Goal: Transaction & Acquisition: Download file/media

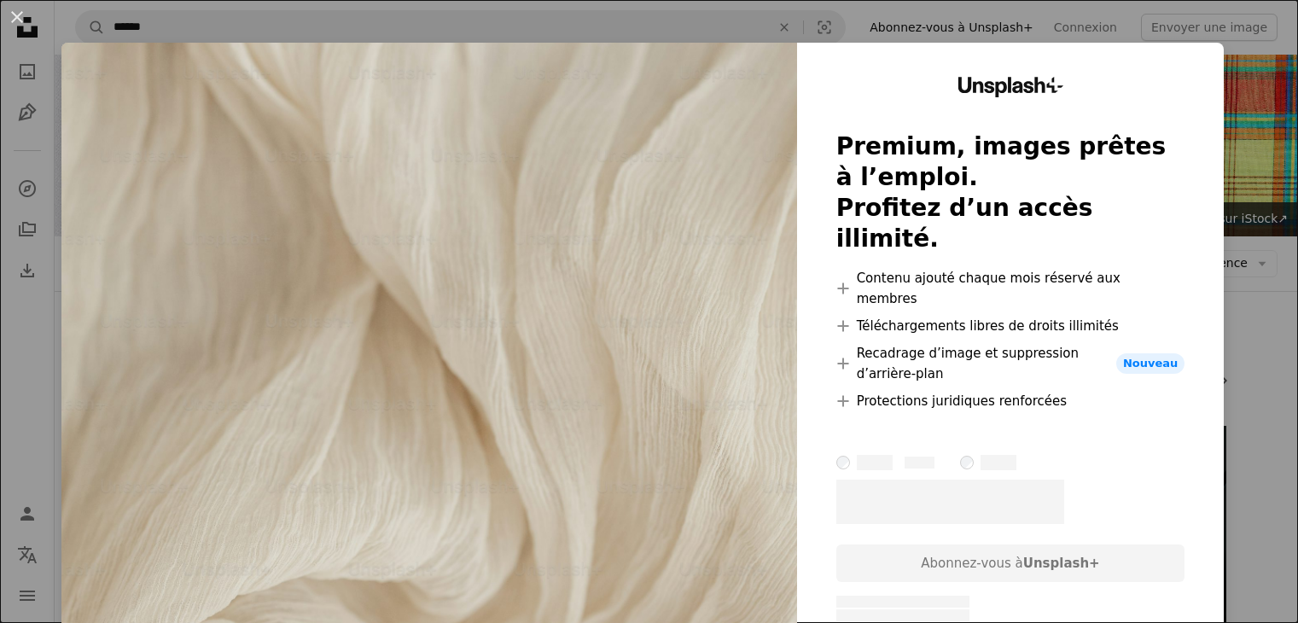
scroll to position [664, 0]
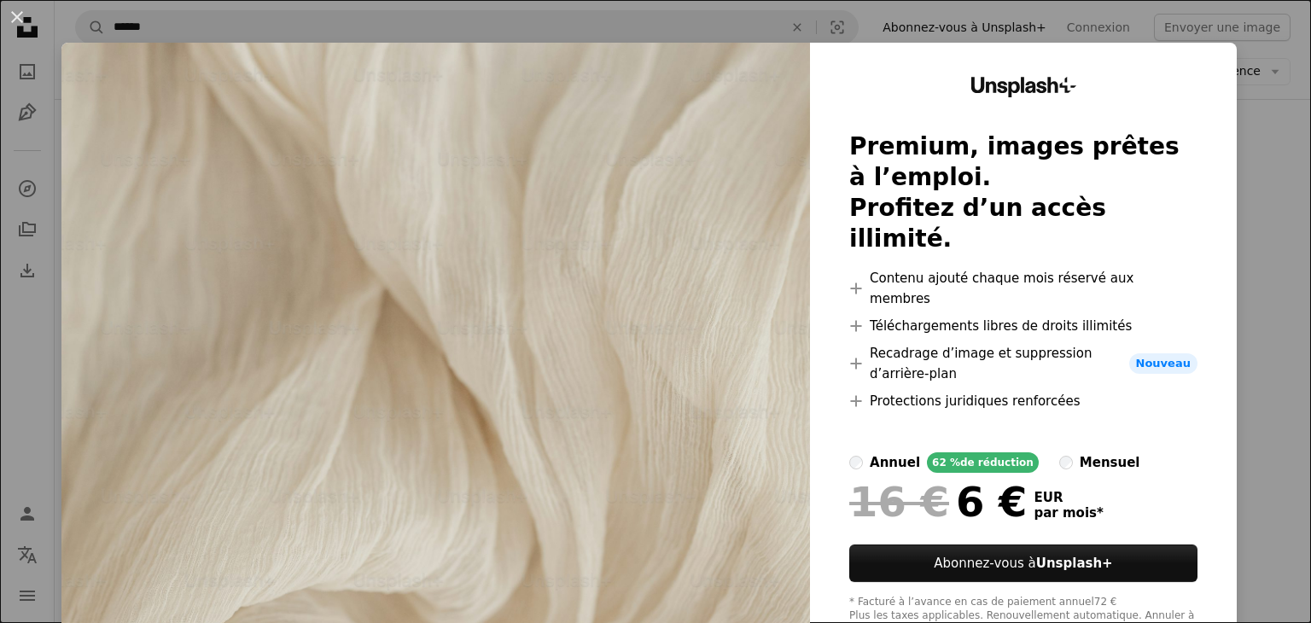
click at [1238, 109] on div "An X shape Unsplash+ Premium, images prêtes à l’emploi. Profitez d’un accès ill…" at bounding box center [655, 311] width 1311 height 623
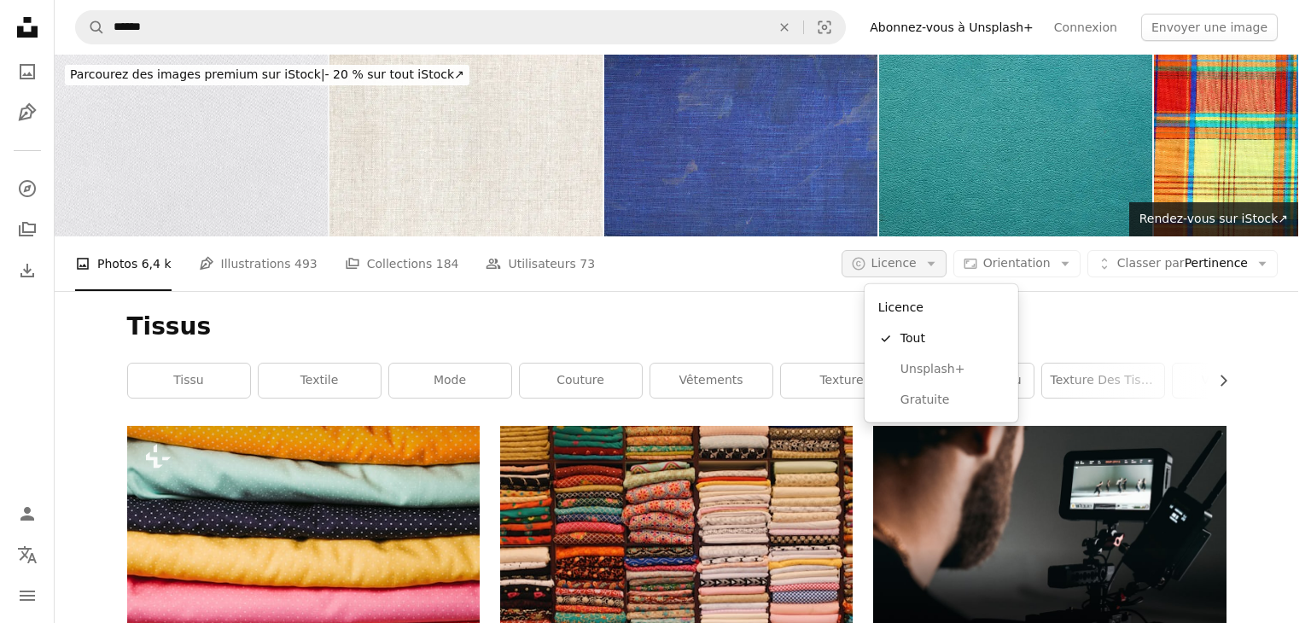
click at [917, 267] on span "Licence" at bounding box center [893, 263] width 45 height 14
click at [925, 404] on span "Gratuite" at bounding box center [952, 400] width 104 height 17
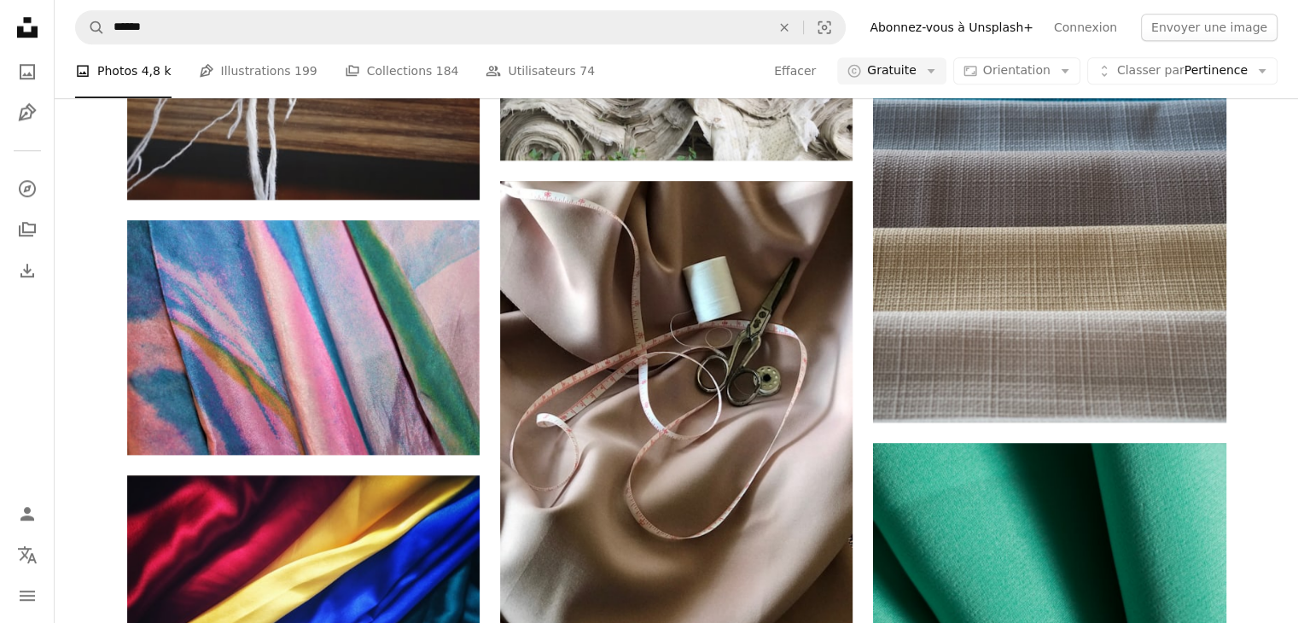
scroll to position [1535, 0]
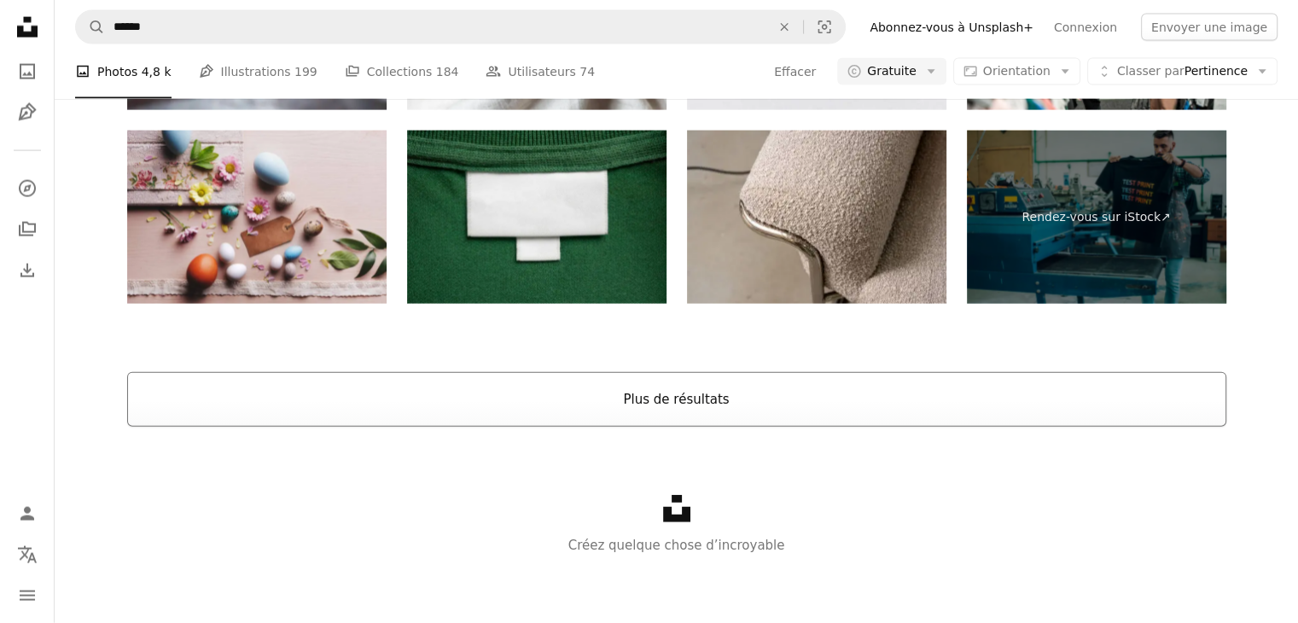
click at [520, 376] on button "Plus de résultats" at bounding box center [676, 399] width 1099 height 55
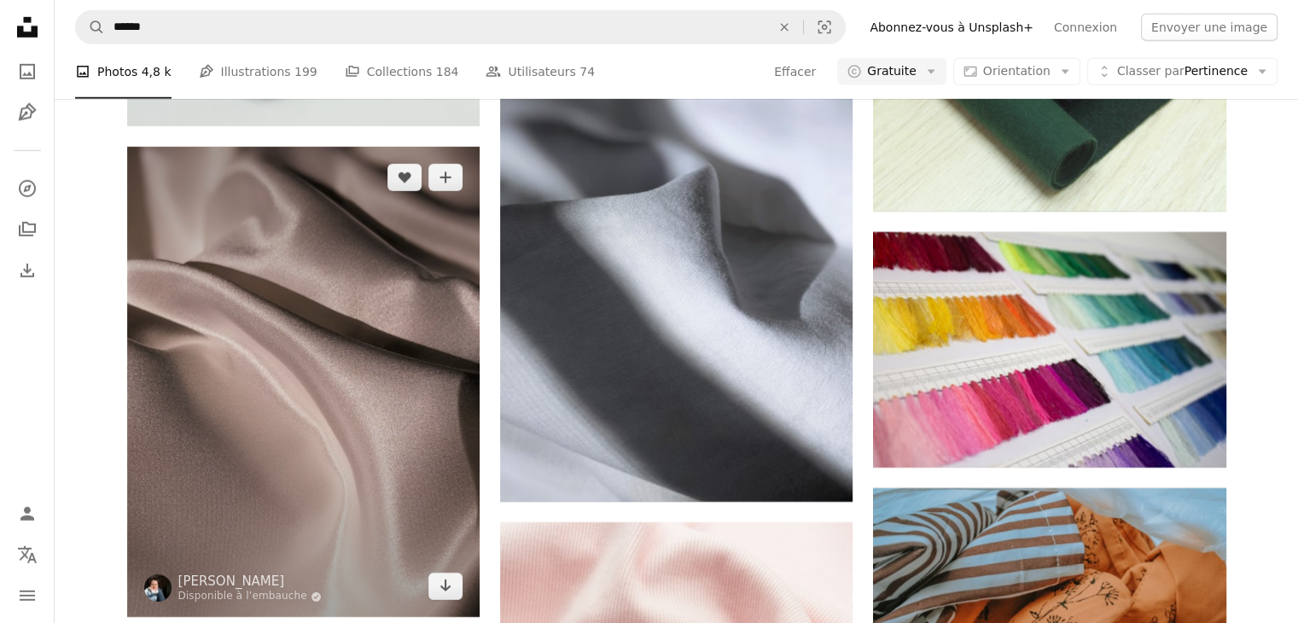
scroll to position [5304, 0]
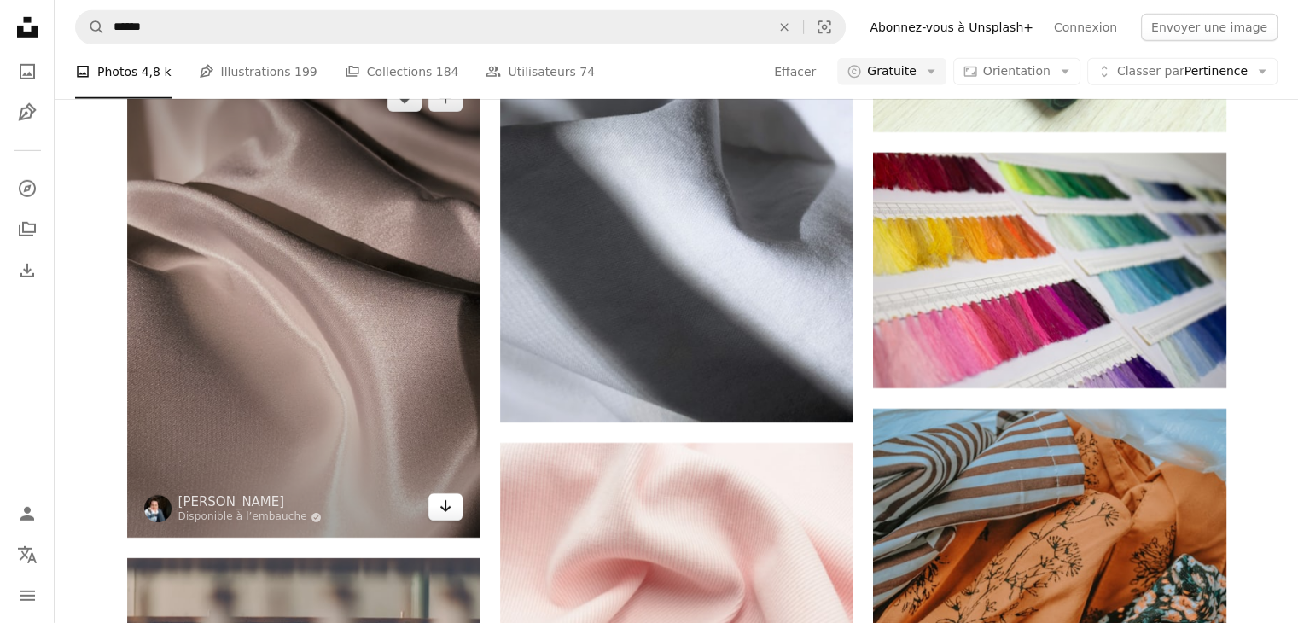
click at [447, 505] on icon "Arrow pointing down" at bounding box center [446, 506] width 14 height 20
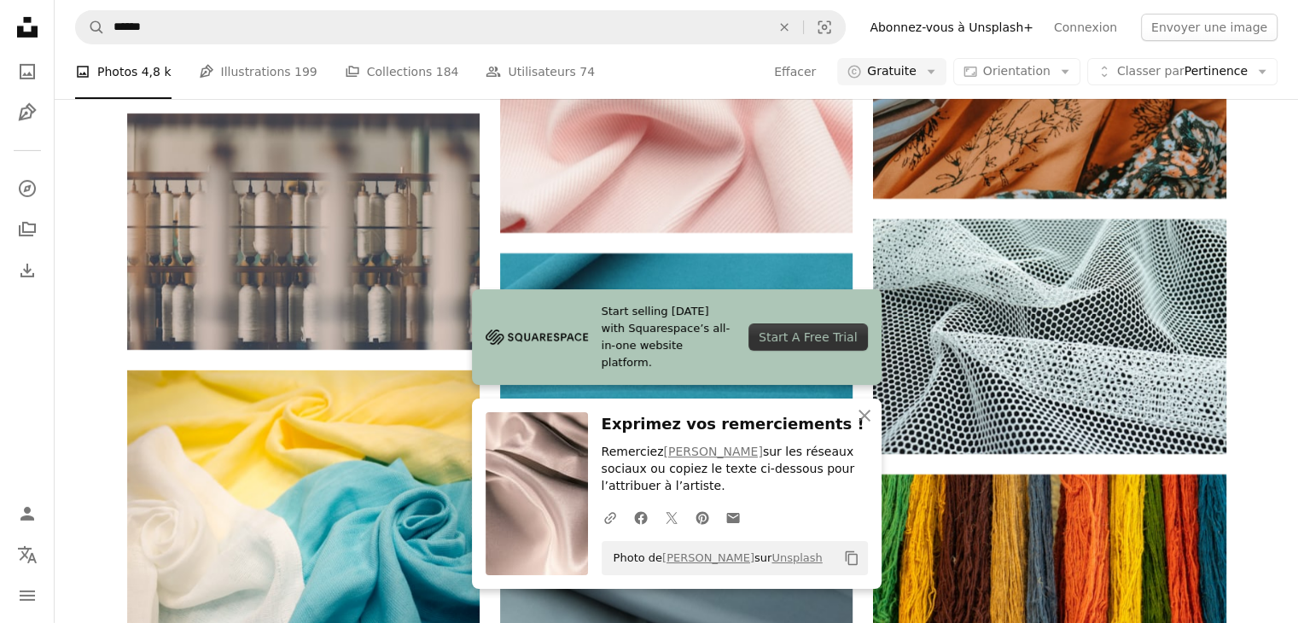
scroll to position [5750, 0]
click at [864, 421] on icon "An X shape" at bounding box center [864, 415] width 20 height 20
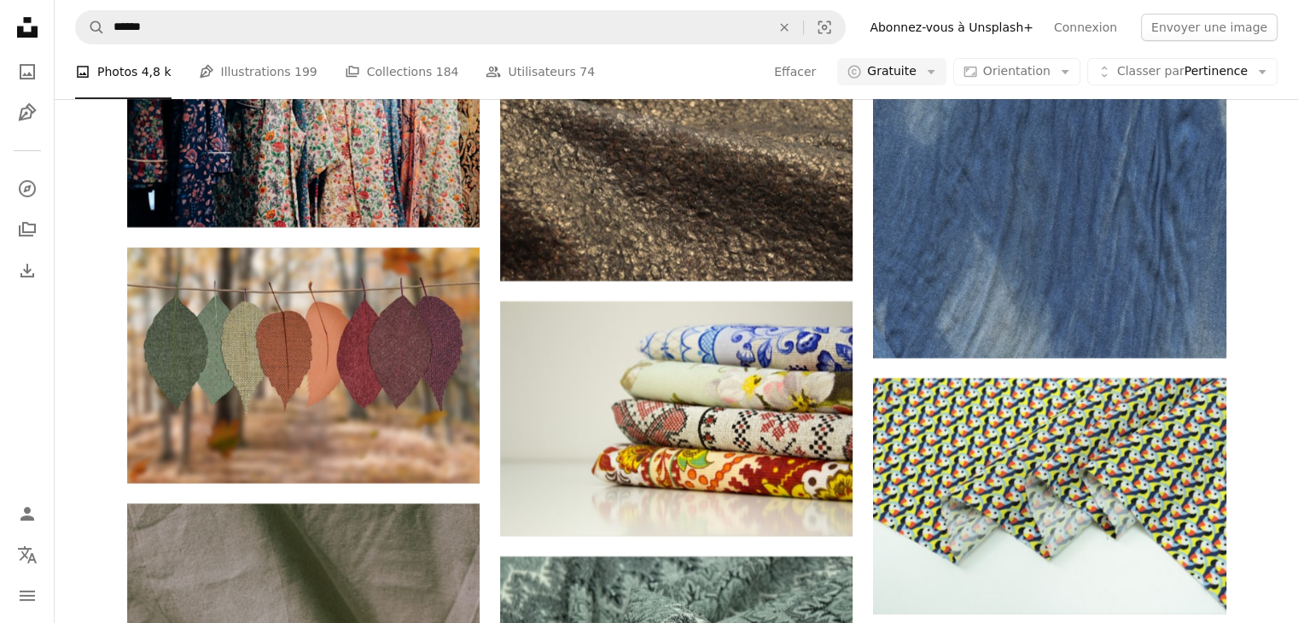
scroll to position [7493, 0]
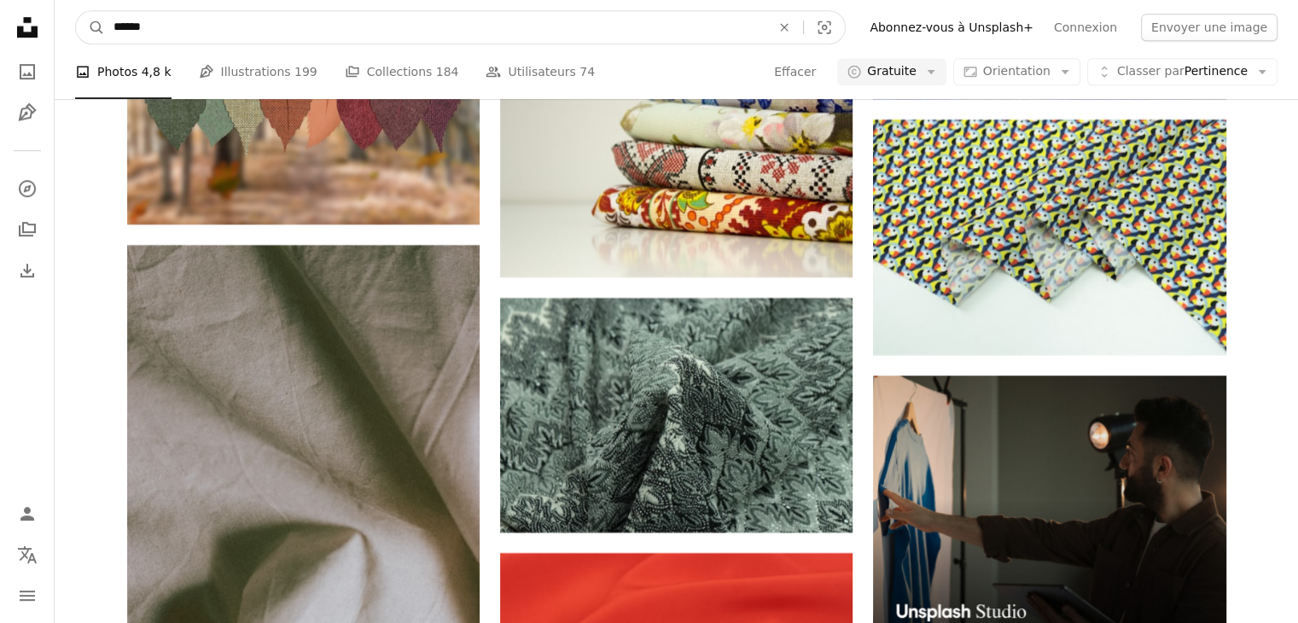
click at [266, 27] on input "******" at bounding box center [435, 27] width 661 height 32
type input "**********"
click at [76, 11] on button "A magnifying glass" at bounding box center [90, 27] width 29 height 32
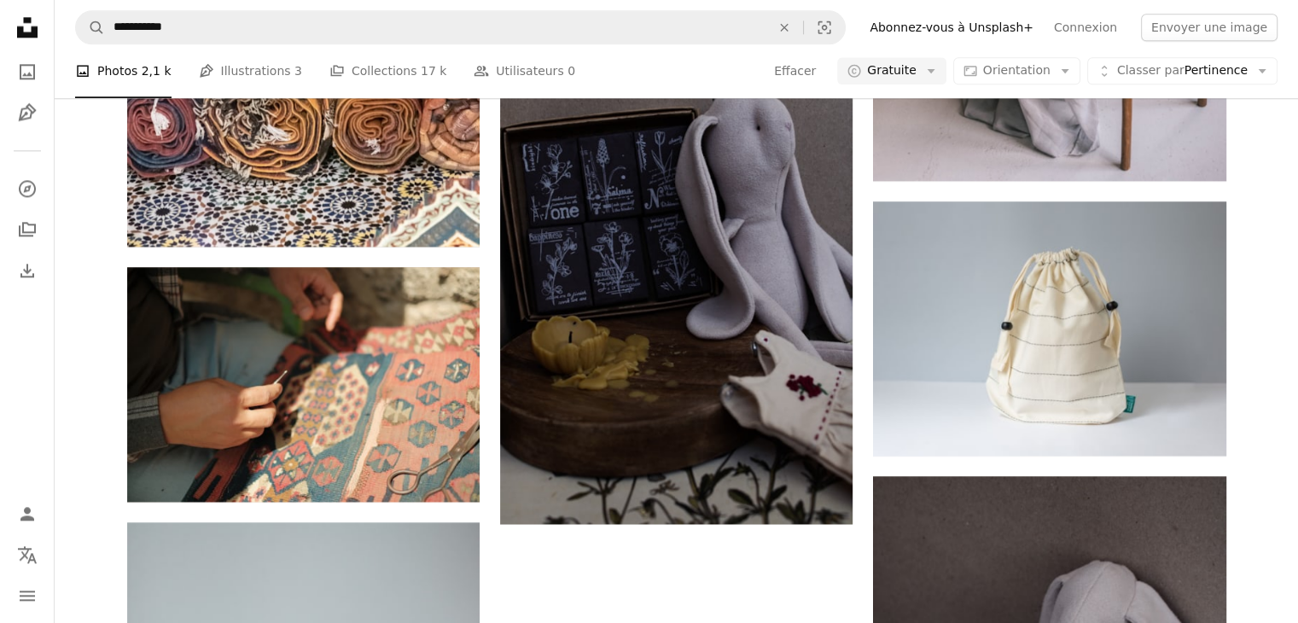
scroll to position [2261, 0]
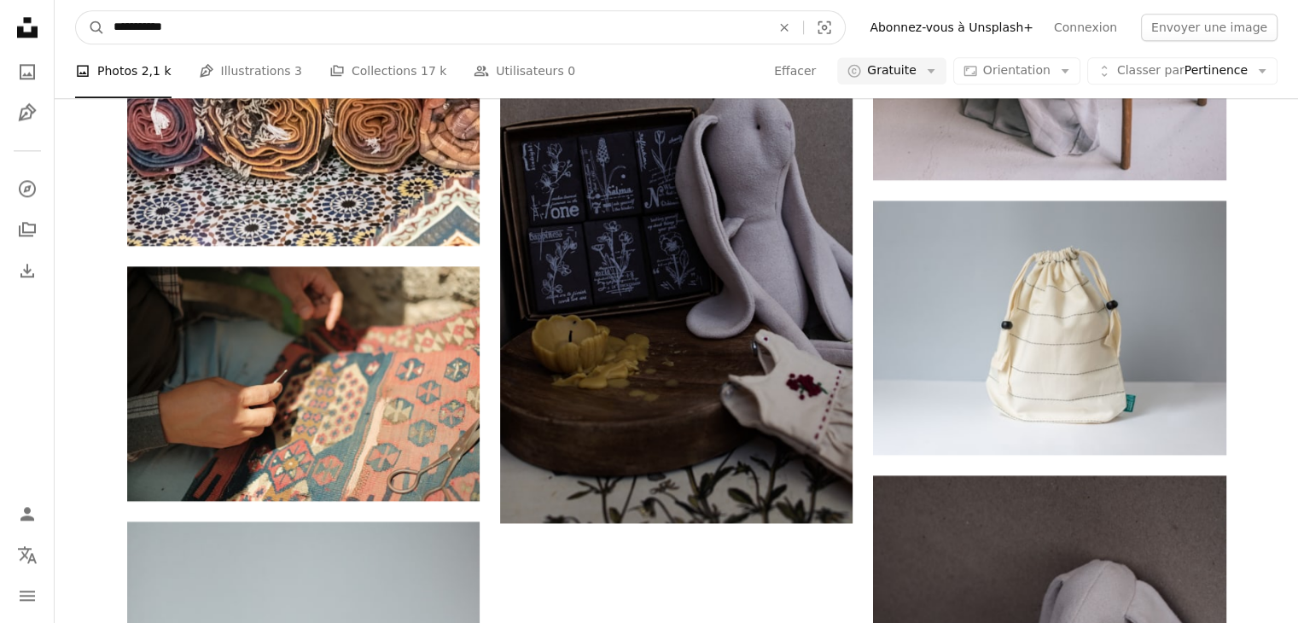
click at [168, 22] on input "**********" at bounding box center [435, 27] width 661 height 32
type input "******"
click at [76, 11] on button "A magnifying glass" at bounding box center [90, 27] width 29 height 32
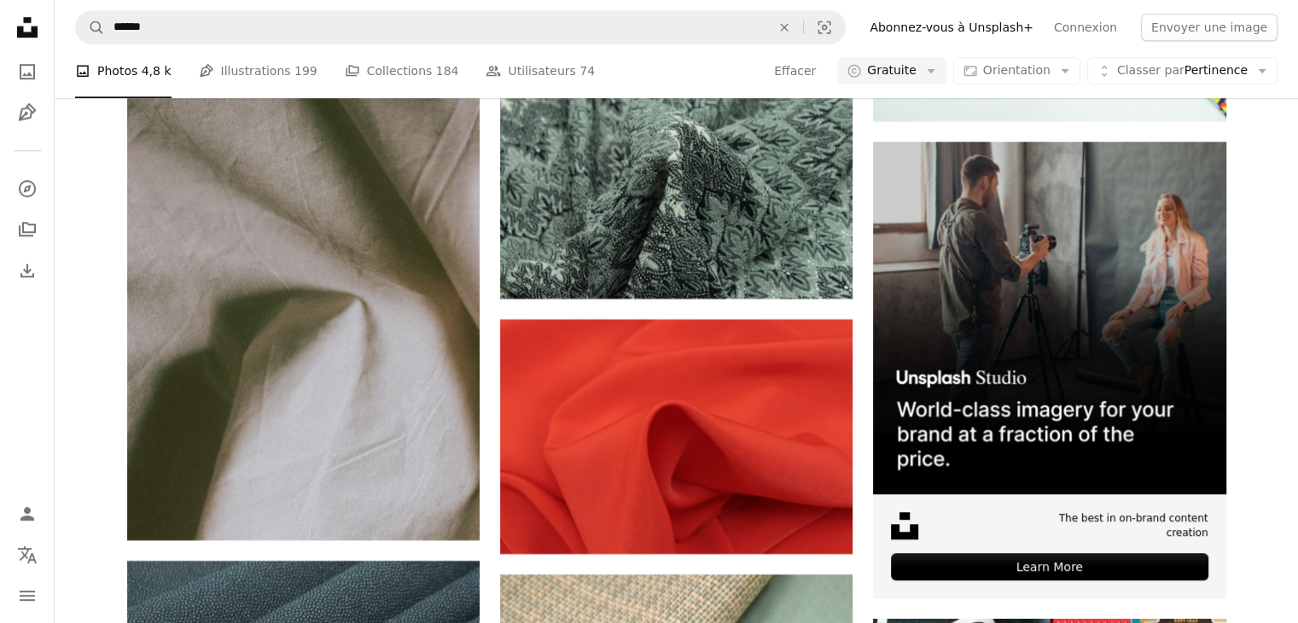
scroll to position [7732, 0]
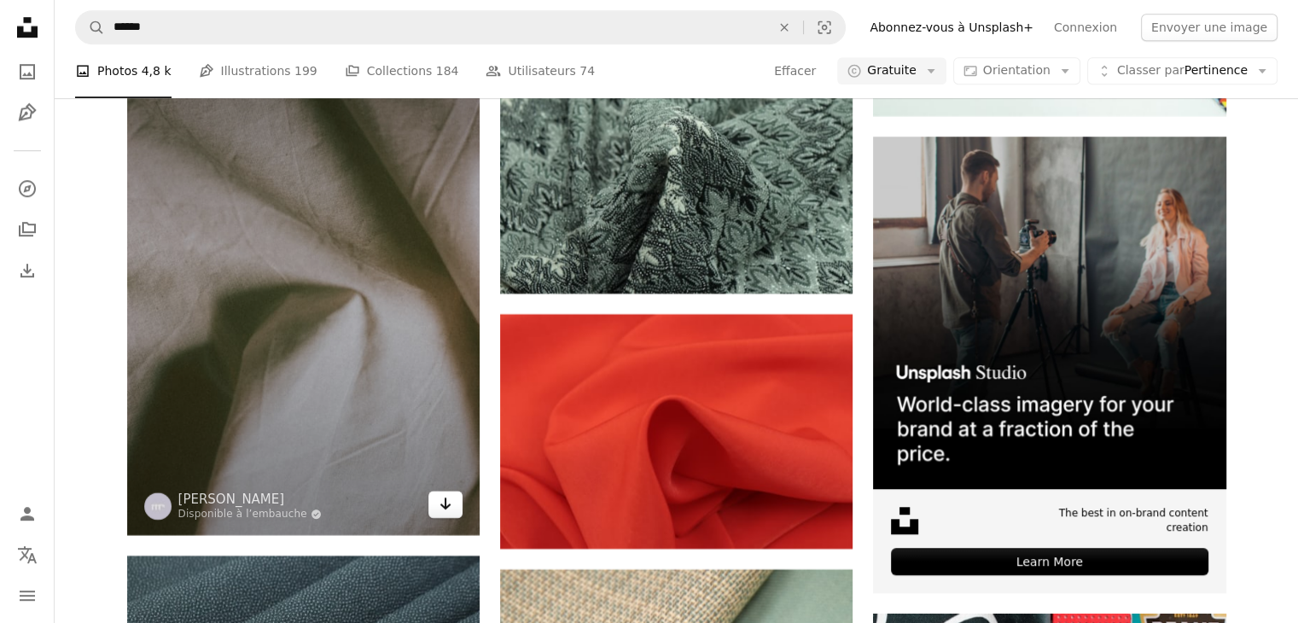
click at [447, 503] on icon "Arrow pointing down" at bounding box center [446, 503] width 14 height 20
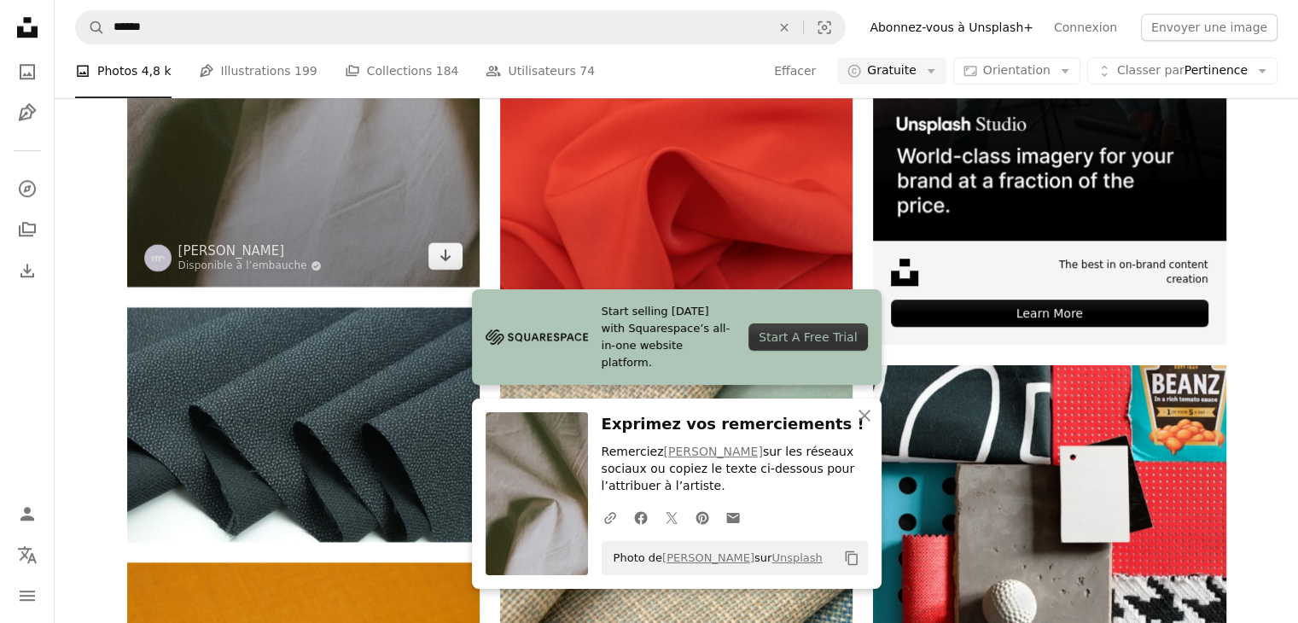
scroll to position [7985, 0]
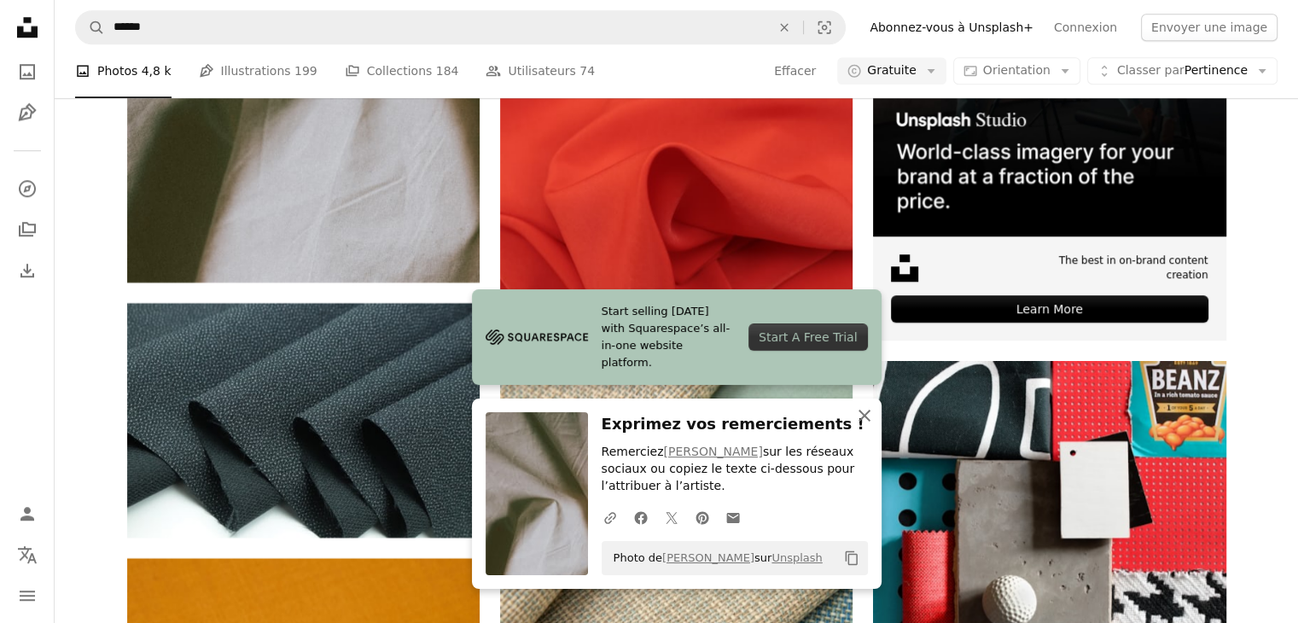
click at [869, 414] on icon "An X shape" at bounding box center [864, 415] width 20 height 20
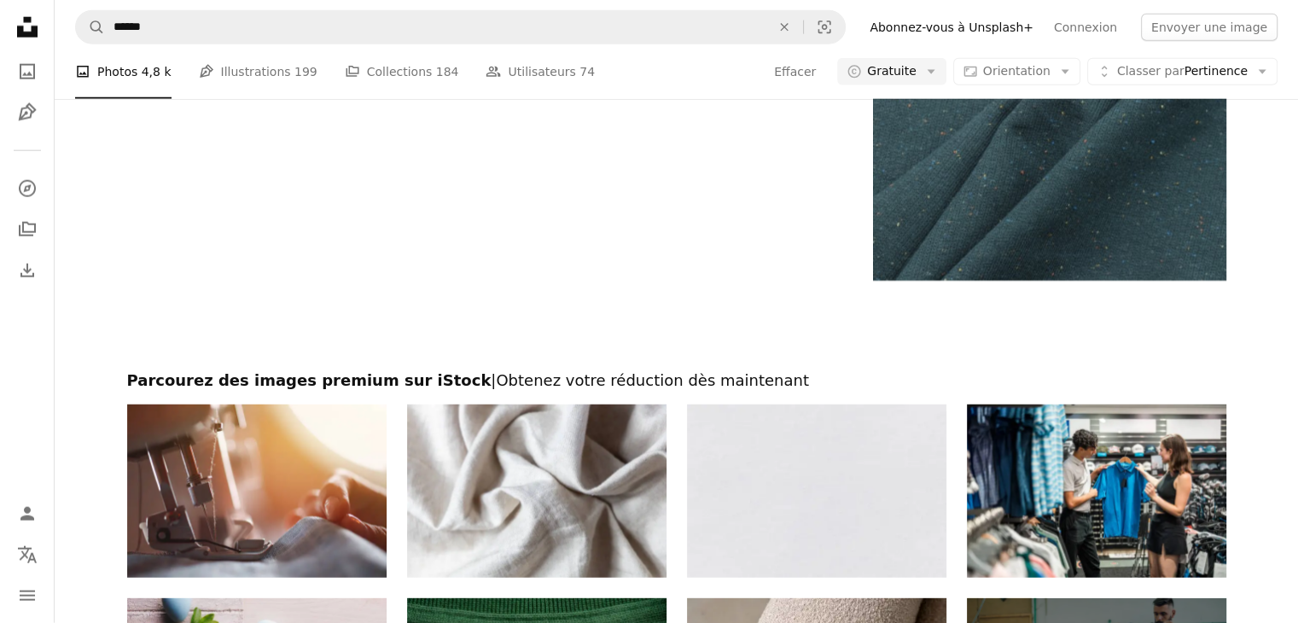
scroll to position [11332, 0]
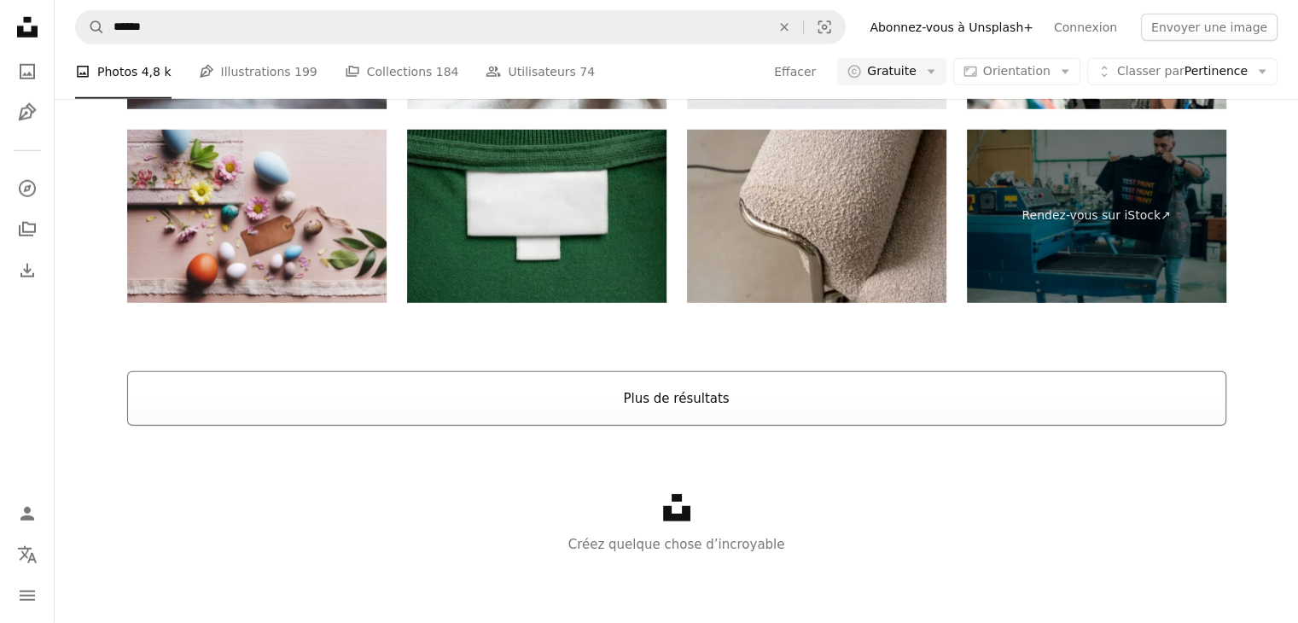
click at [505, 393] on button "Plus de résultats" at bounding box center [676, 398] width 1099 height 55
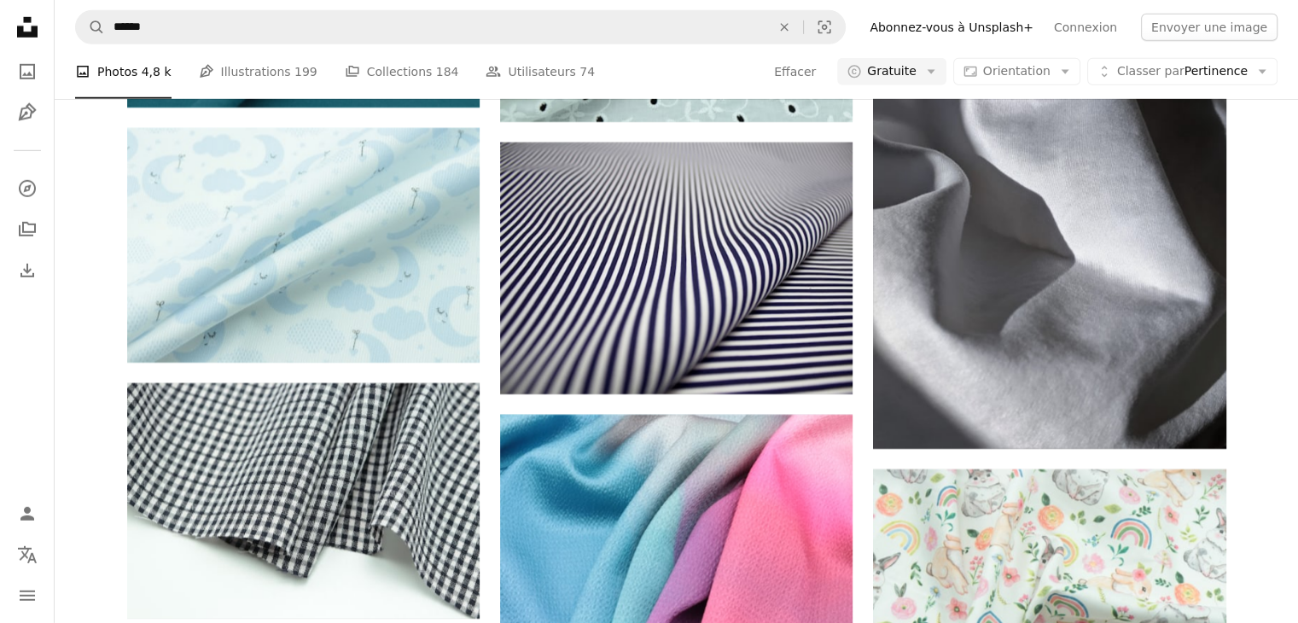
scroll to position [11647, 0]
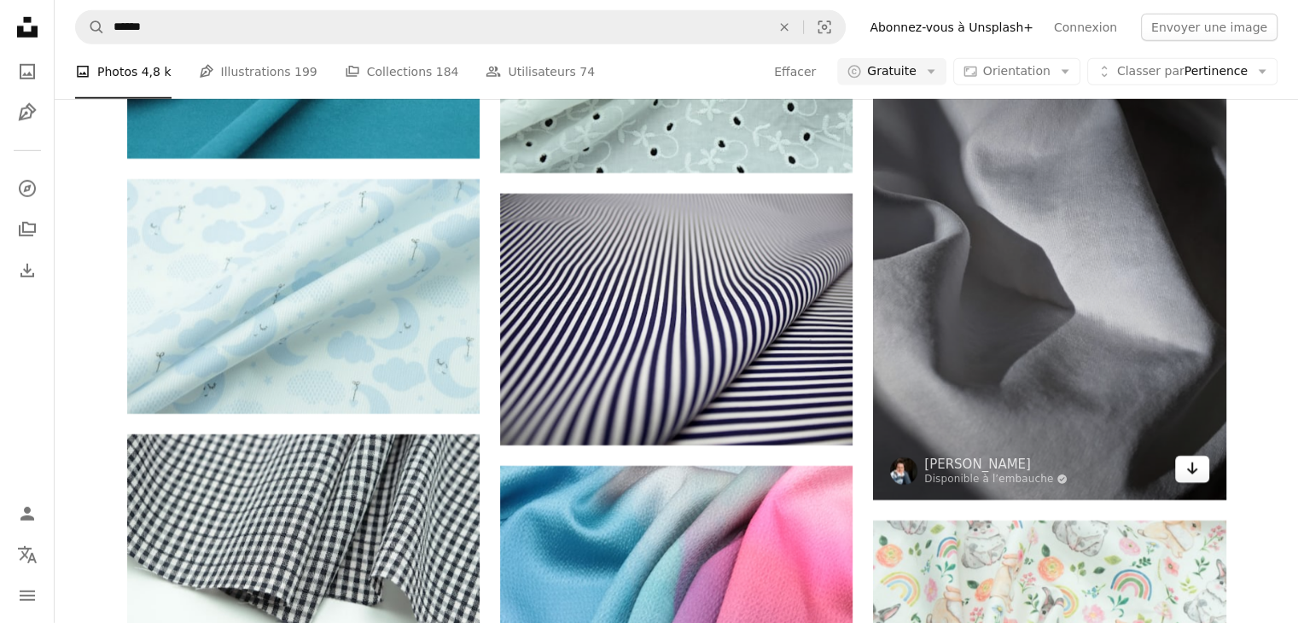
click at [1191, 479] on link "Arrow pointing down" at bounding box center [1192, 469] width 34 height 27
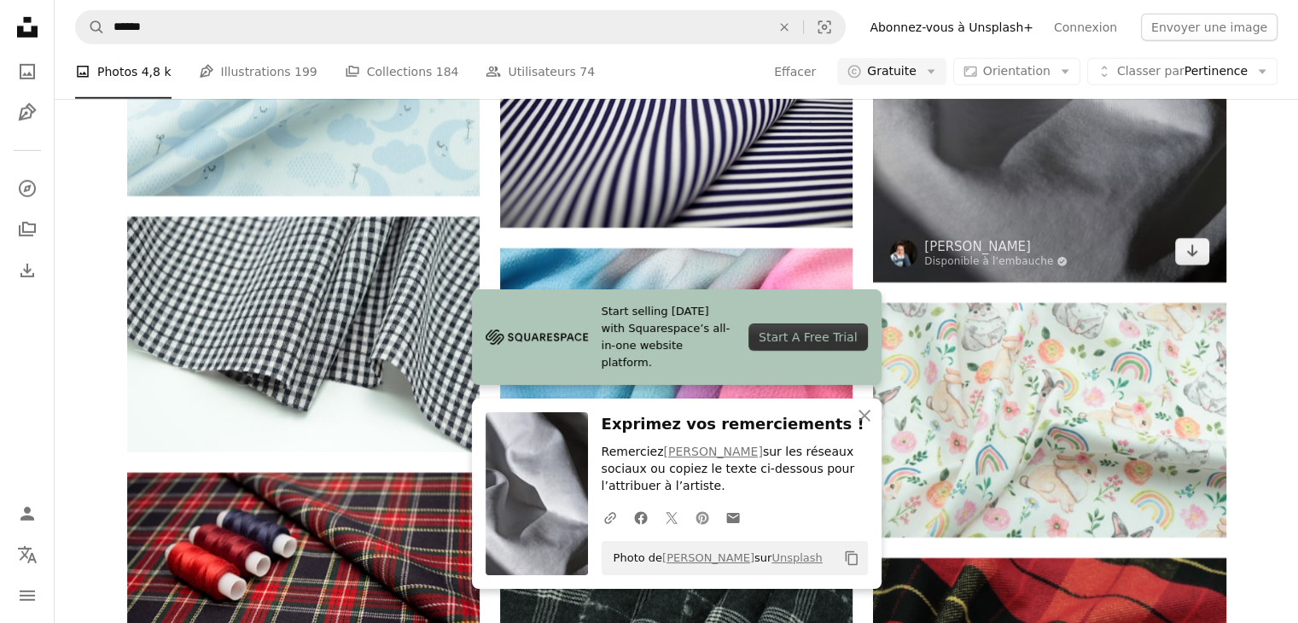
scroll to position [11885, 0]
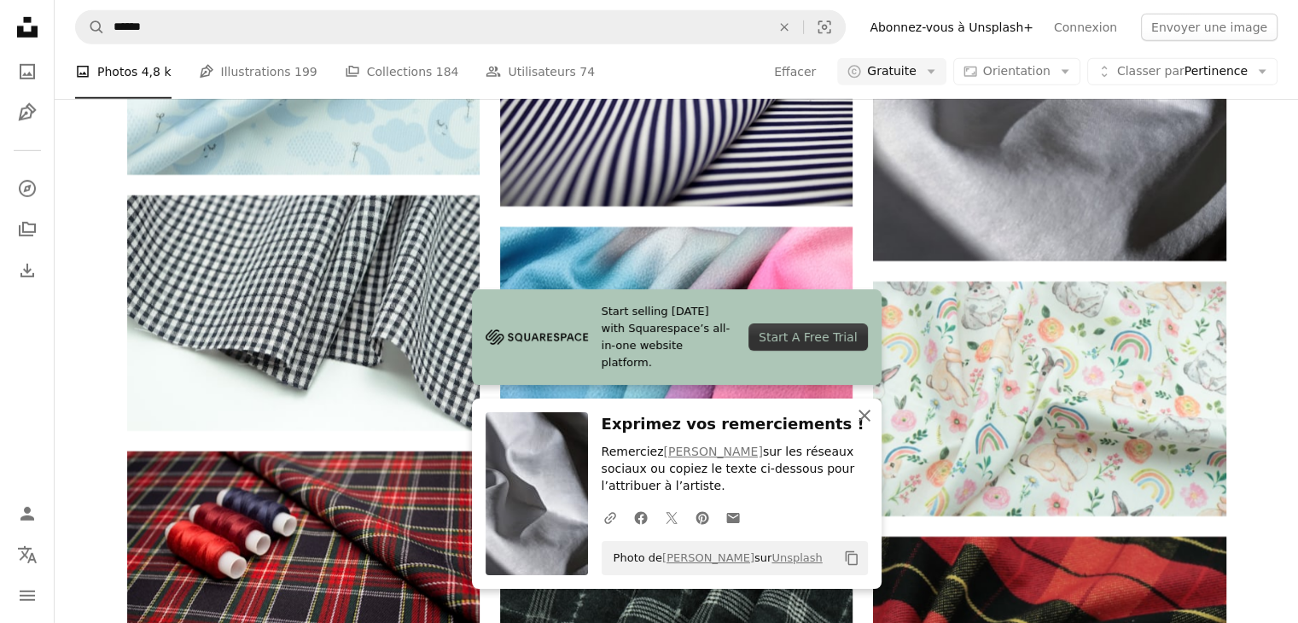
click at [859, 411] on icon "An X shape" at bounding box center [864, 415] width 20 height 20
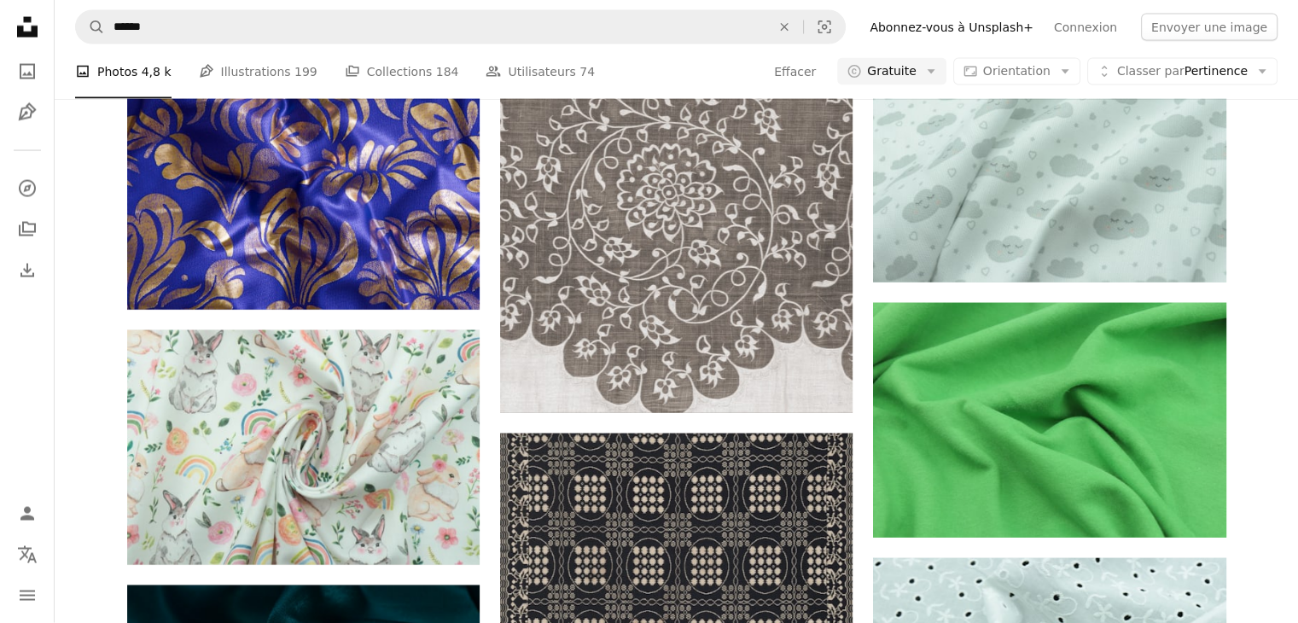
scroll to position [16555, 0]
